Goal: Transaction & Acquisition: Purchase product/service

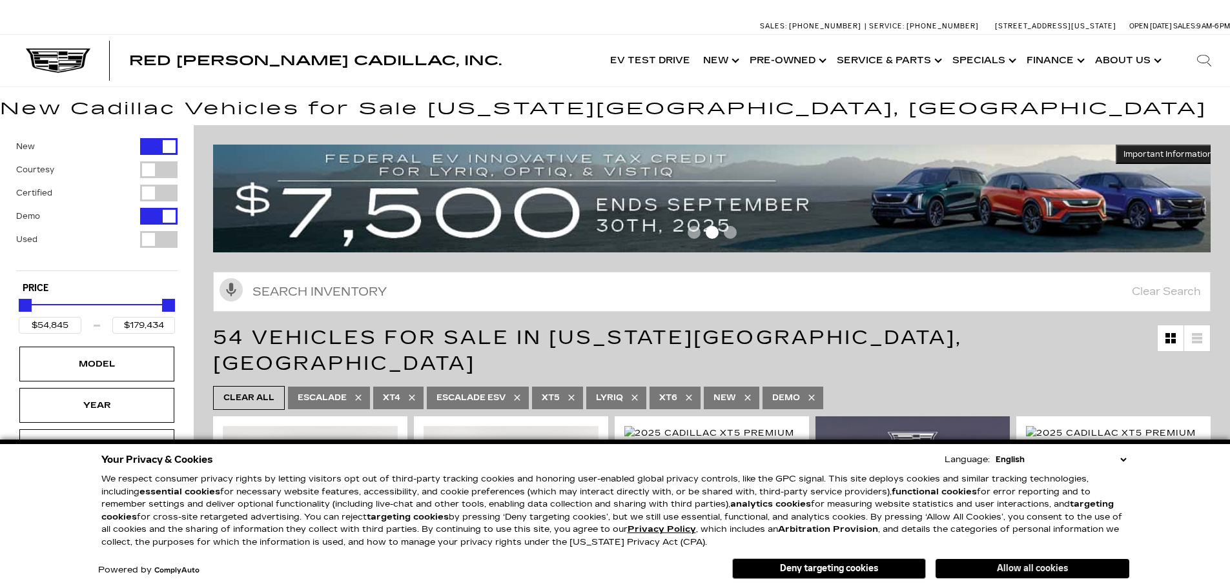
drag, startPoint x: 1039, startPoint y: 572, endPoint x: 1015, endPoint y: 572, distance: 23.9
click at [1039, 572] on button "Allow all cookies" at bounding box center [1033, 568] width 194 height 19
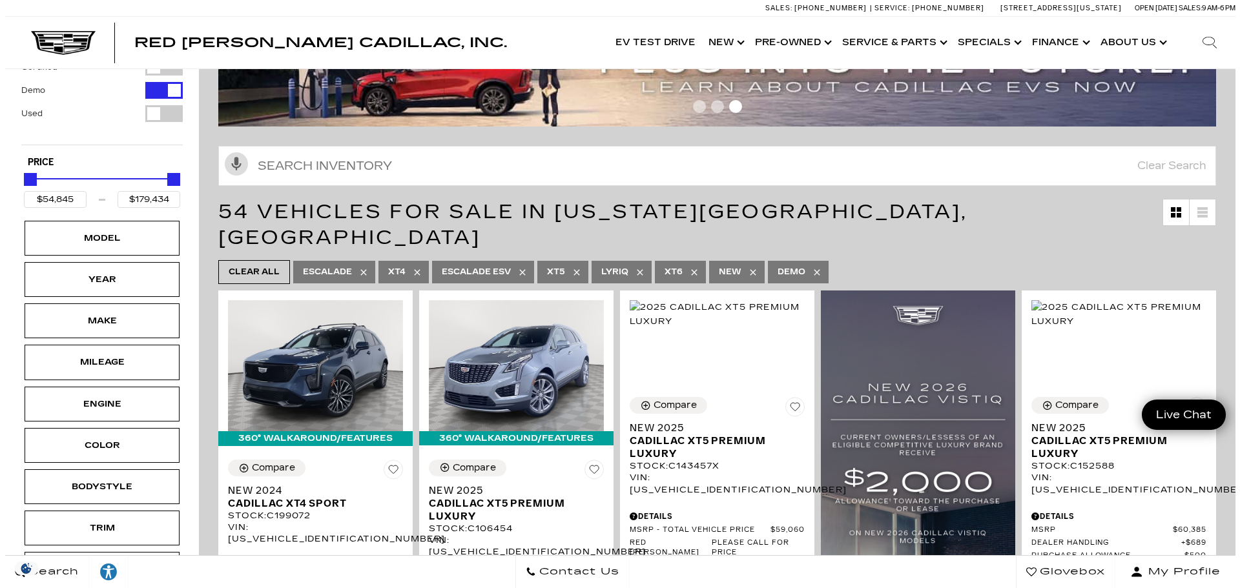
scroll to position [129, 0]
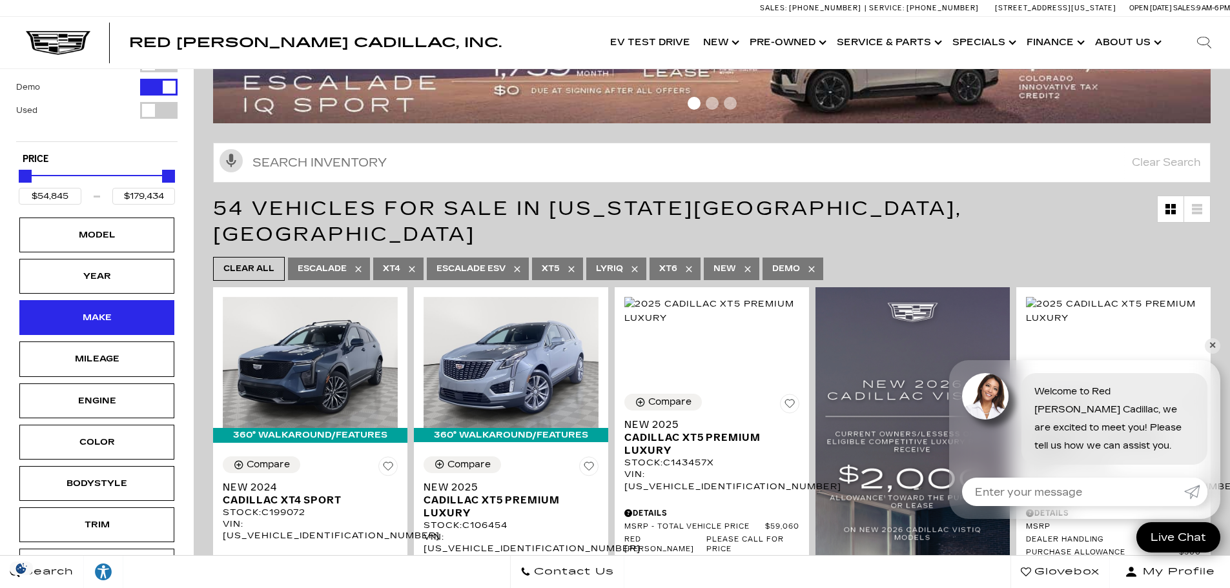
click at [96, 313] on div "Make" at bounding box center [97, 318] width 65 height 14
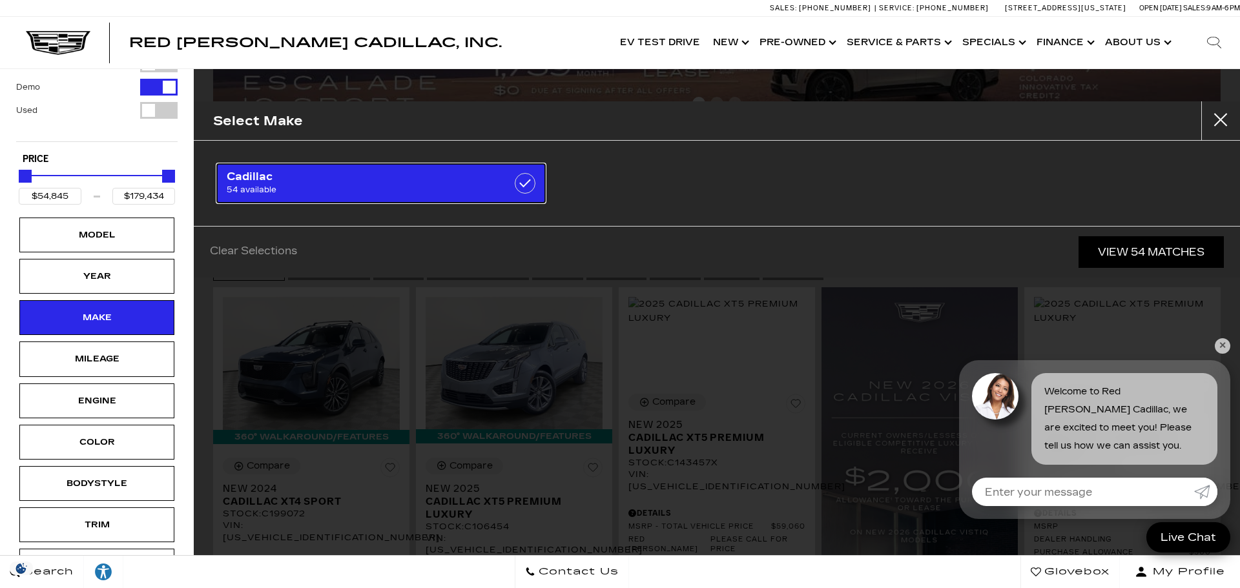
click at [259, 181] on span "Cadillac" at bounding box center [358, 177] width 262 height 13
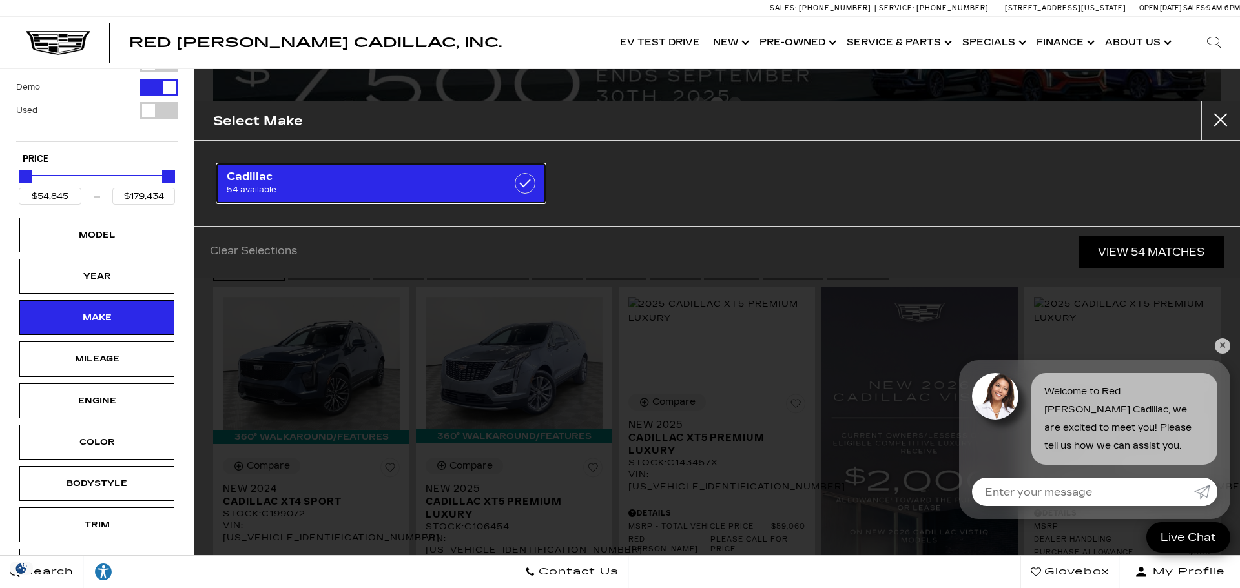
checkbox input "true"
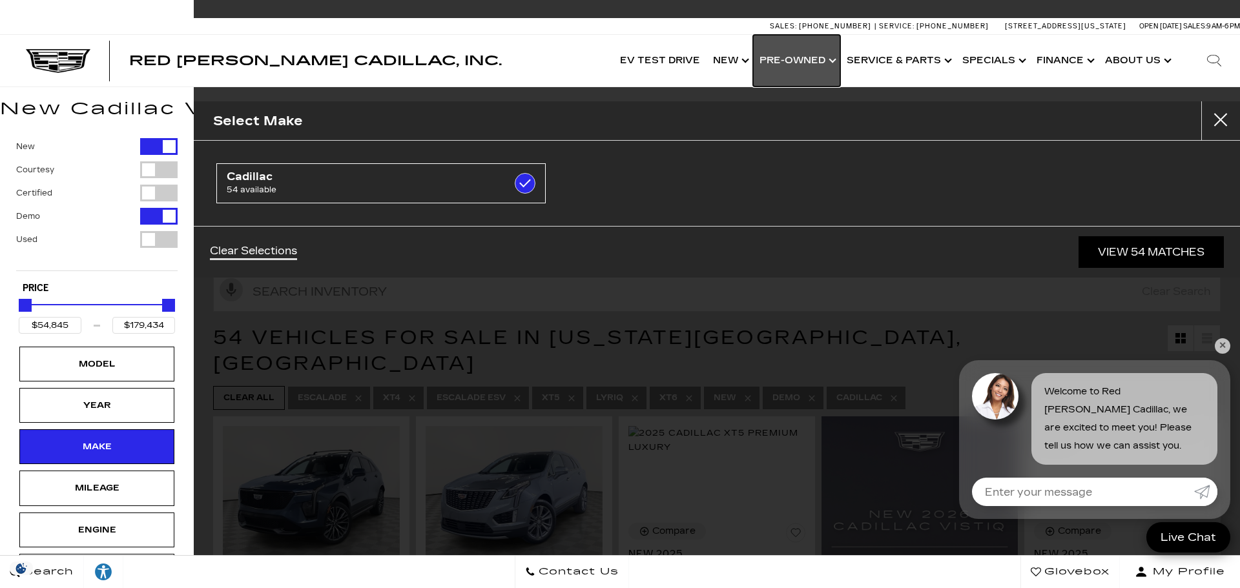
click at [791, 56] on link "Show Pre-Owned" at bounding box center [796, 61] width 87 height 52
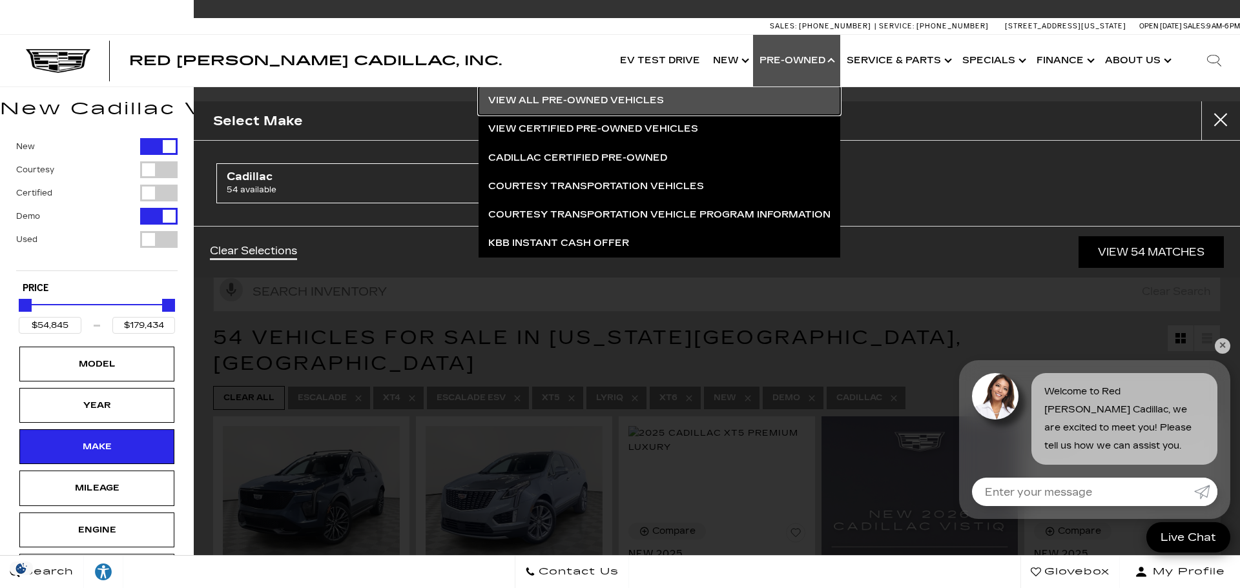
click at [555, 99] on link "View All Pre-Owned Vehicles" at bounding box center [660, 101] width 362 height 28
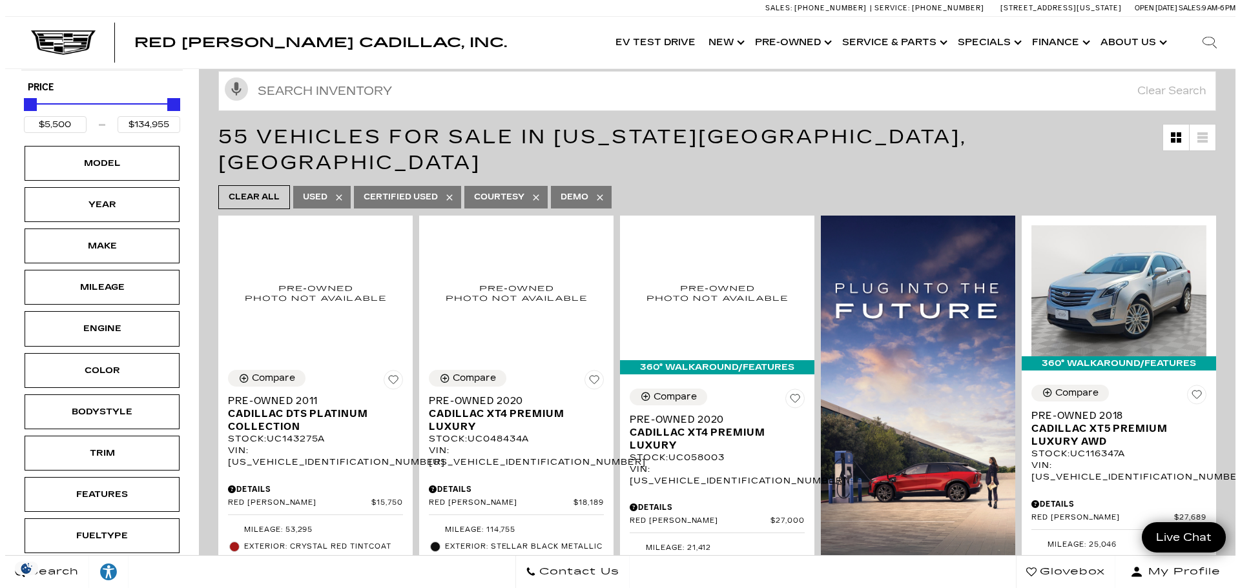
scroll to position [194, 0]
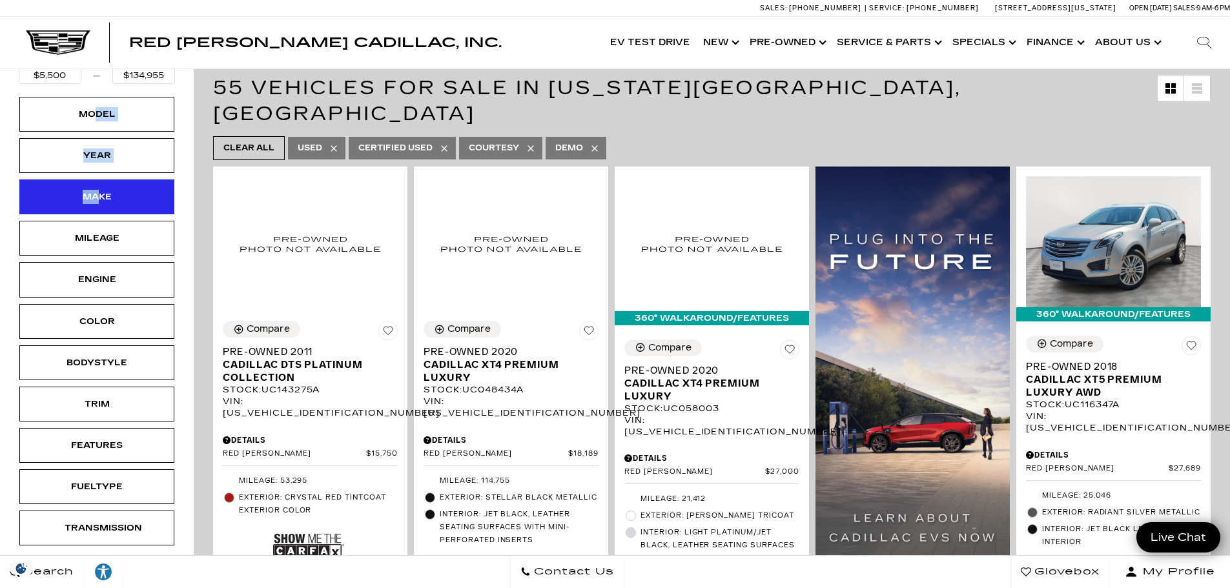
drag, startPoint x: 98, startPoint y: 114, endPoint x: 98, endPoint y: 196, distance: 82.7
click at [98, 196] on div "New Courtesy Certified Demo Used Type Price $5,500 $134,955 Model Year Make Mil…" at bounding box center [96, 218] width 161 height 661
click at [98, 196] on div "Make" at bounding box center [97, 197] width 65 height 14
